Goal: Navigation & Orientation: Find specific page/section

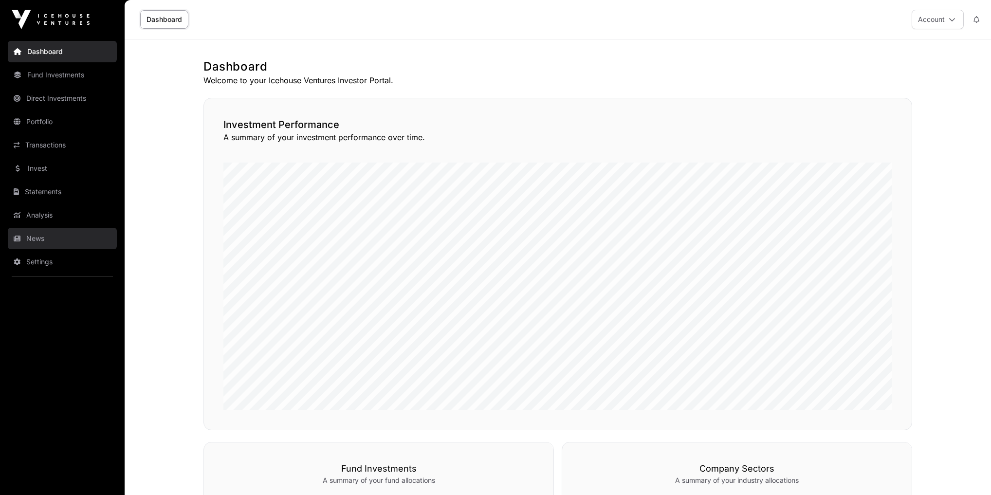
click at [53, 240] on link "News" at bounding box center [62, 238] width 109 height 21
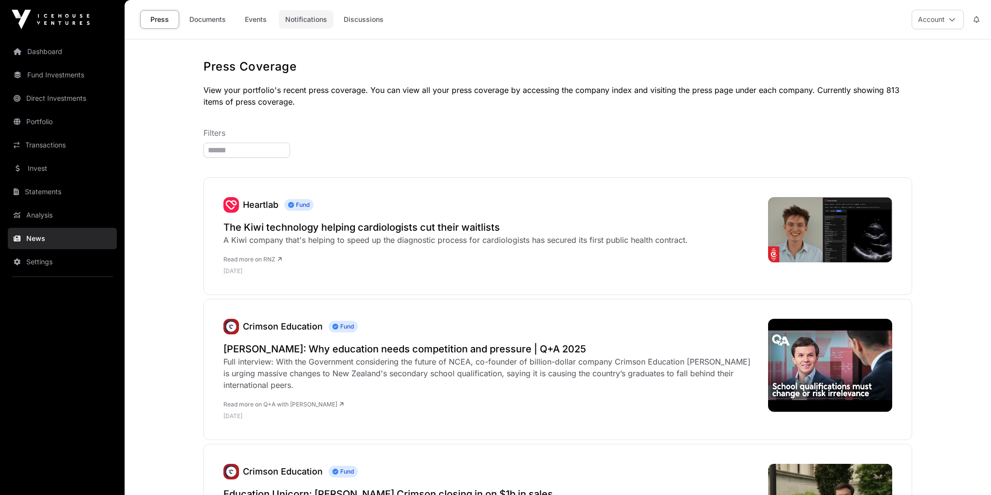
click at [310, 18] on link "Notifications" at bounding box center [306, 19] width 54 height 18
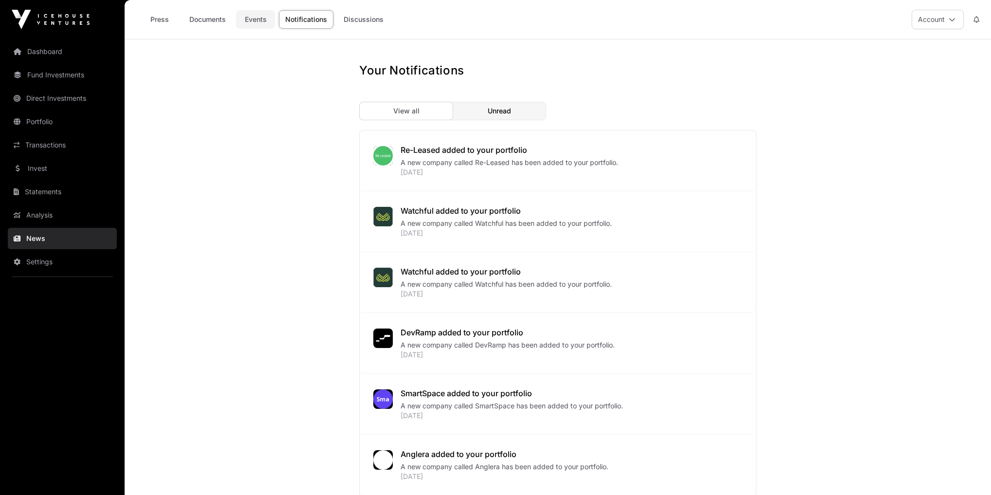
click at [257, 26] on link "Events" at bounding box center [255, 19] width 39 height 18
